Goal: Navigation & Orientation: Find specific page/section

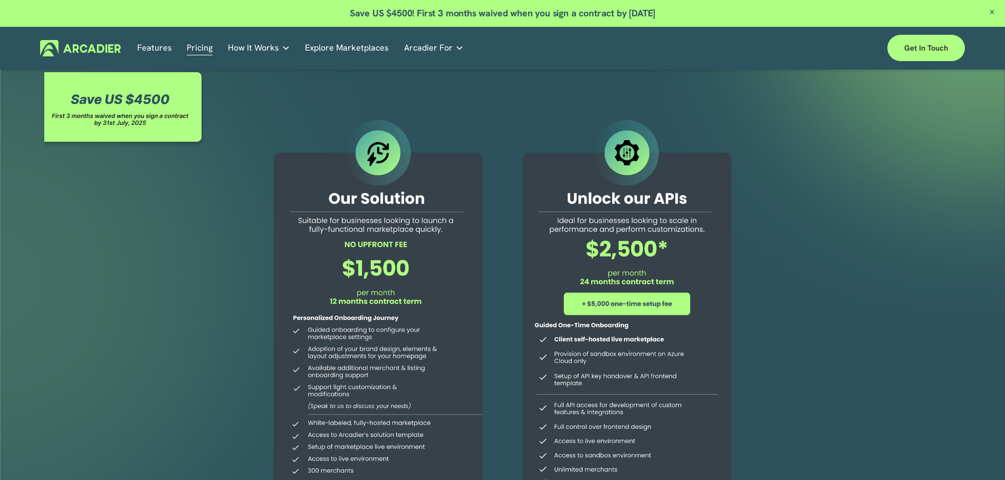
click at [167, 47] on link "Features" at bounding box center [154, 48] width 35 height 16
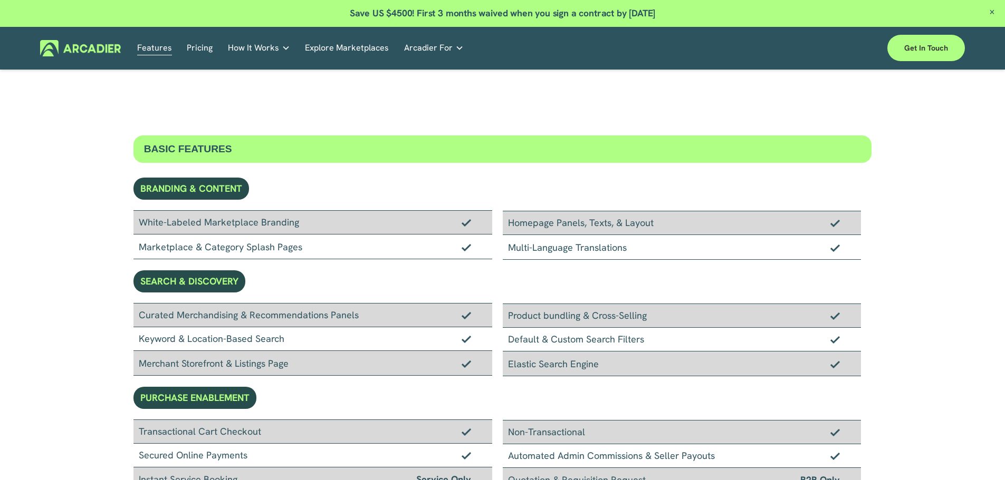
click at [205, 45] on link "Pricing" at bounding box center [200, 48] width 26 height 16
